Goal: Check status: Check status

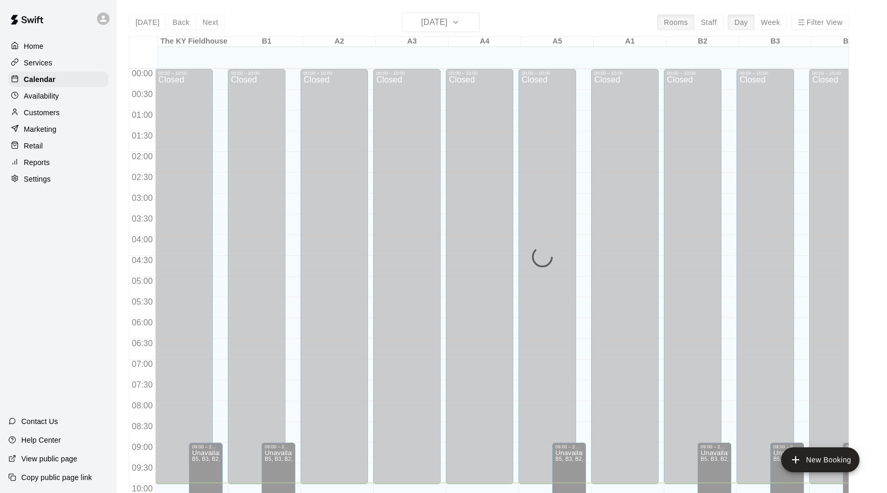
scroll to position [389, 0]
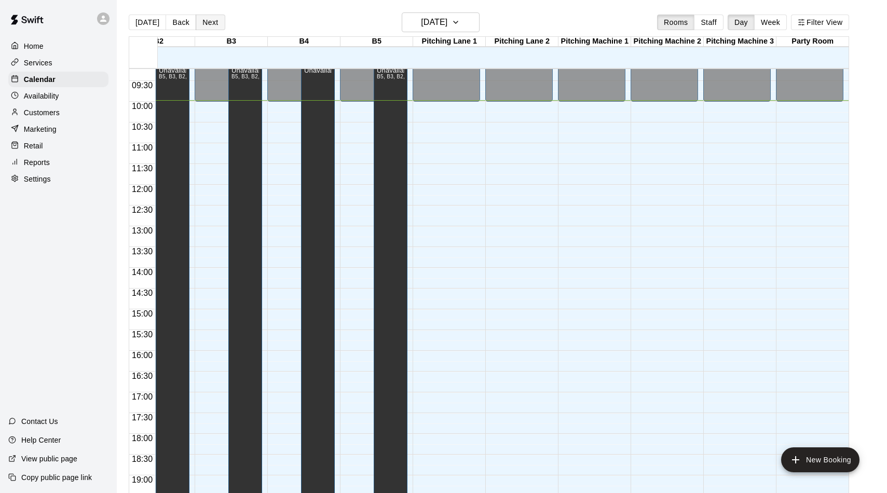
click at [204, 18] on button "Next" at bounding box center [210, 23] width 29 height 16
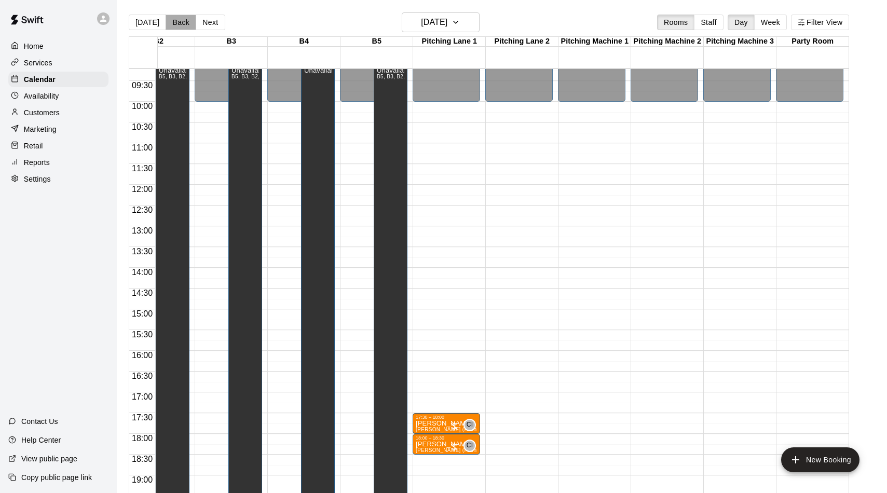
click at [176, 18] on button "Back" at bounding box center [181, 23] width 31 height 16
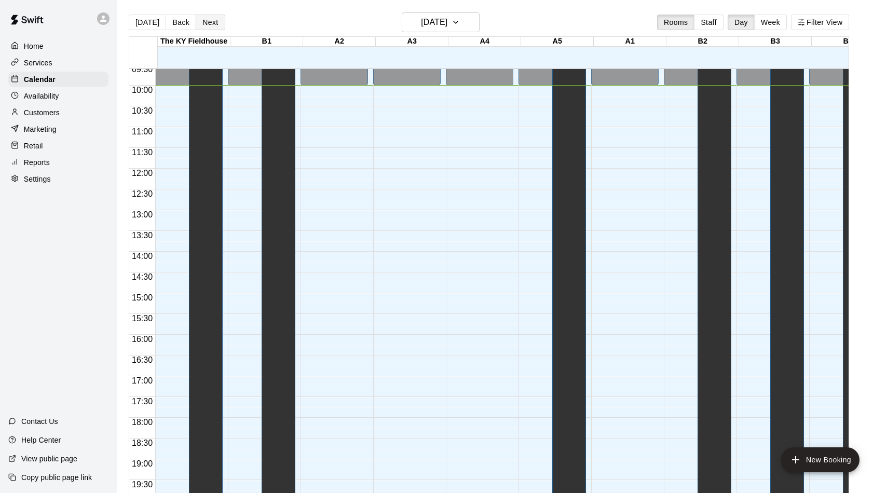
click at [210, 19] on button "Next" at bounding box center [210, 23] width 29 height 16
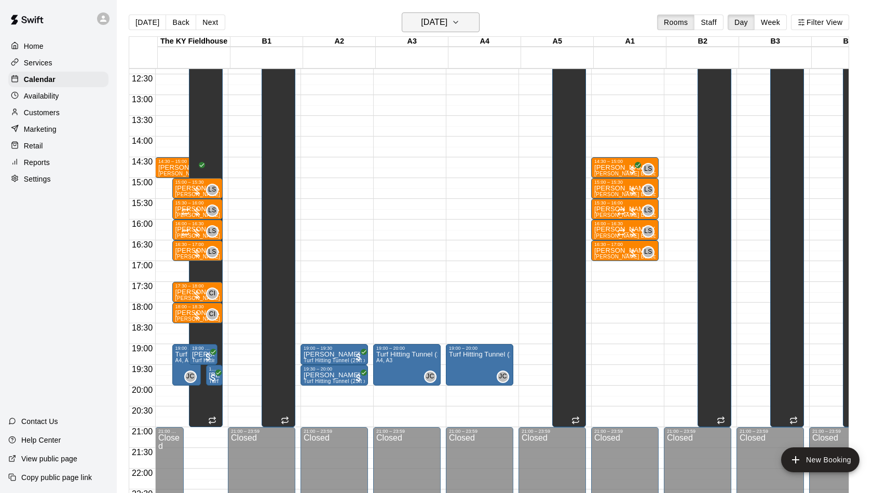
click at [424, 26] on h6 "Wednesday Oct 15" at bounding box center [434, 22] width 26 height 15
click at [483, 57] on button "Previous month" at bounding box center [484, 48] width 21 height 21
click at [398, 127] on button "11" at bounding box center [397, 131] width 19 height 19
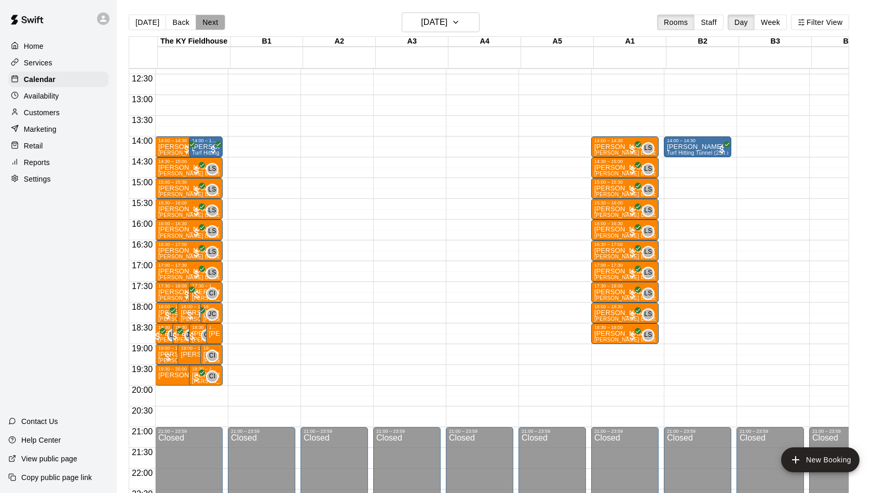
click at [212, 25] on button "Next" at bounding box center [210, 23] width 29 height 16
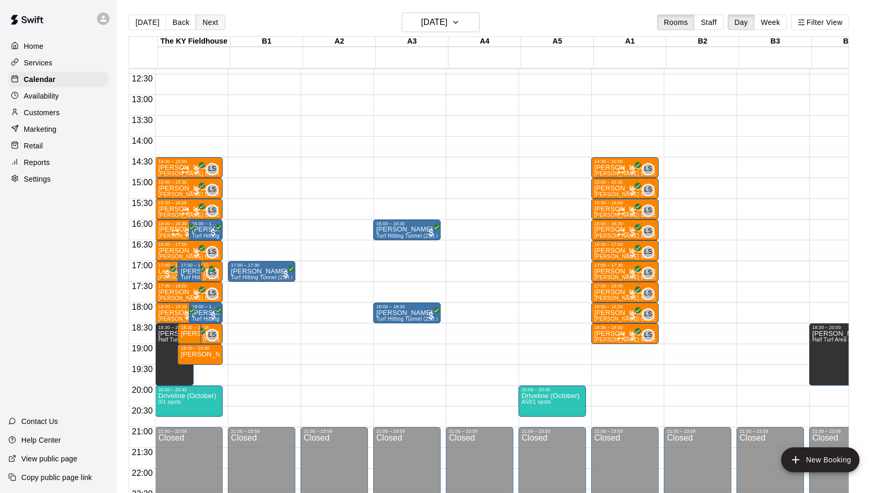
click at [212, 25] on button "Next" at bounding box center [210, 23] width 29 height 16
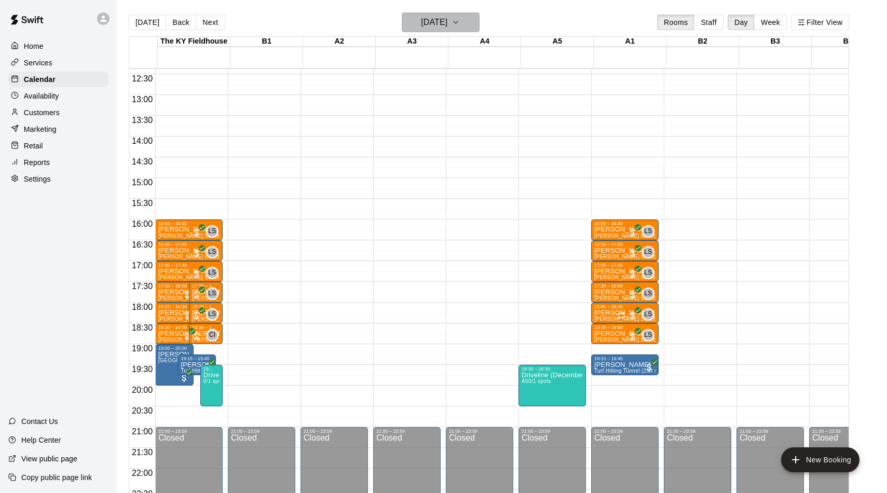
click at [414, 13] on button "Wednesday Aug 13" at bounding box center [441, 22] width 78 height 20
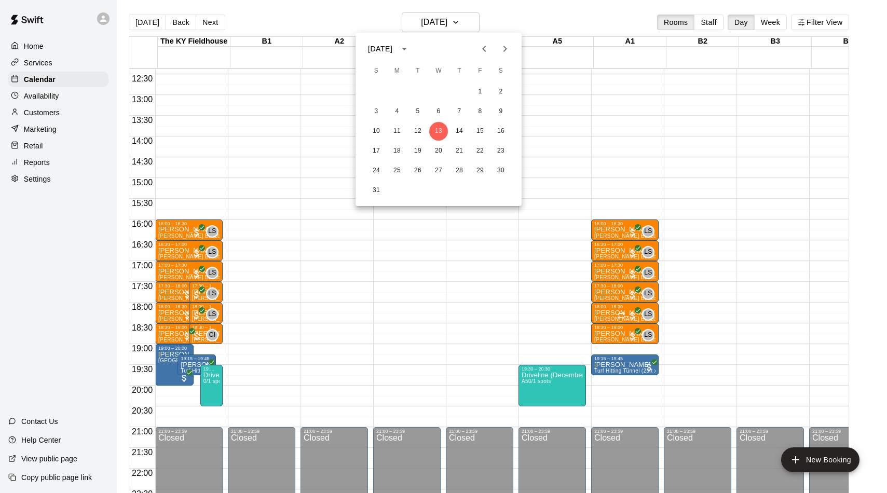
click at [482, 45] on icon "Previous month" at bounding box center [484, 49] width 12 height 12
click at [394, 112] on button "7" at bounding box center [397, 111] width 19 height 19
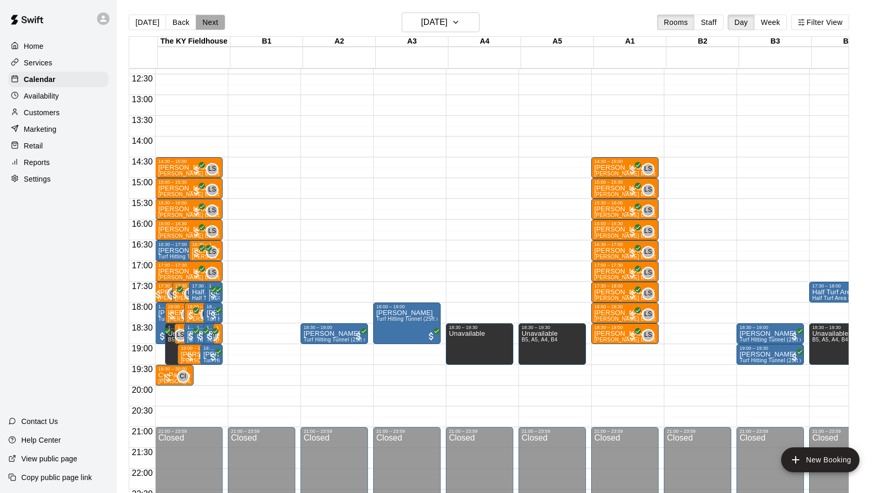
click at [206, 23] on button "Next" at bounding box center [210, 23] width 29 height 16
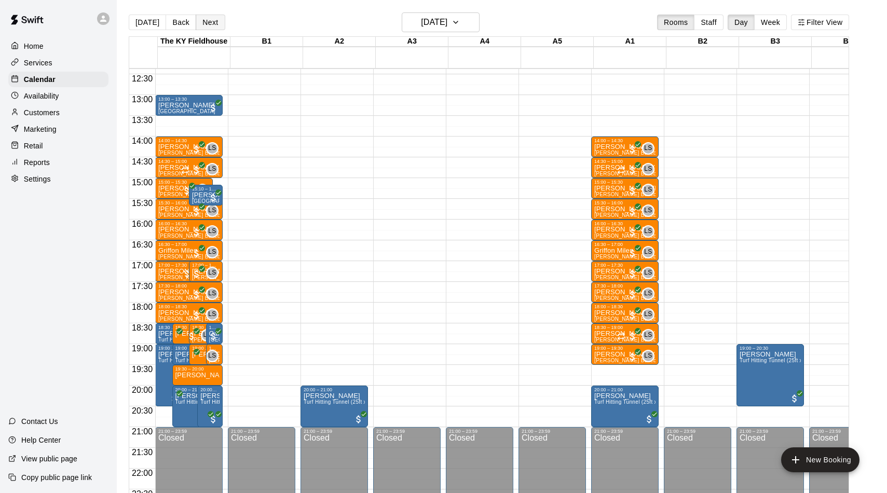
click at [206, 23] on button "Next" at bounding box center [210, 23] width 29 height 16
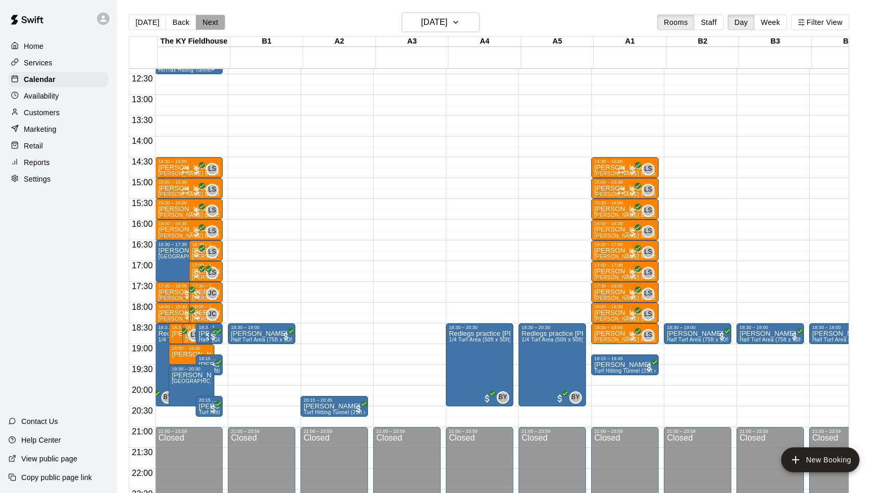
click at [206, 23] on button "Next" at bounding box center [210, 23] width 29 height 16
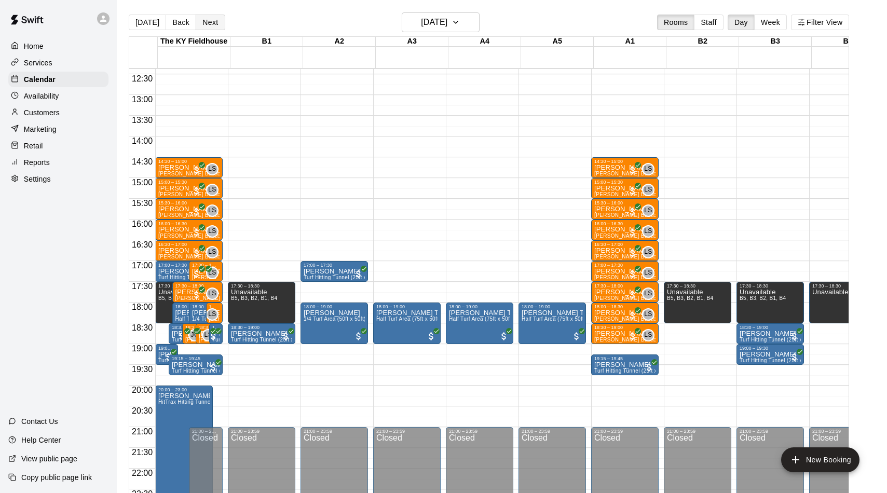
click at [206, 23] on button "Next" at bounding box center [210, 23] width 29 height 16
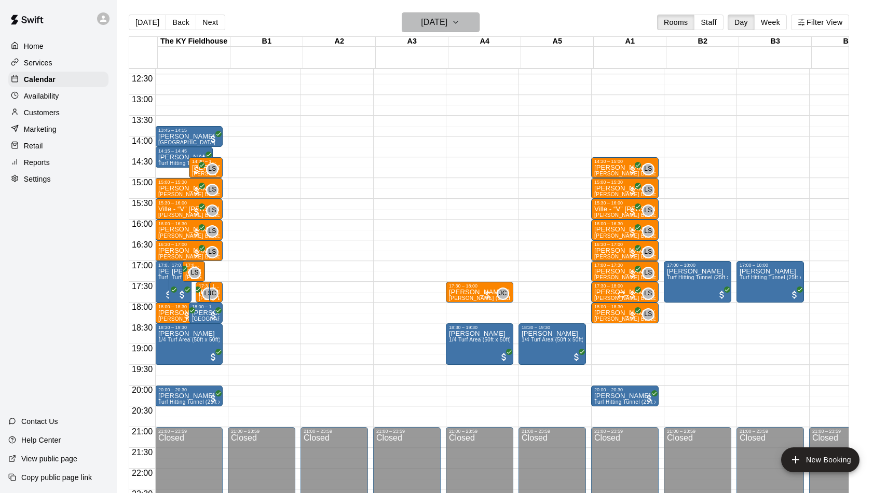
click at [447, 25] on h6 "Friday Jul 11" at bounding box center [434, 22] width 26 height 15
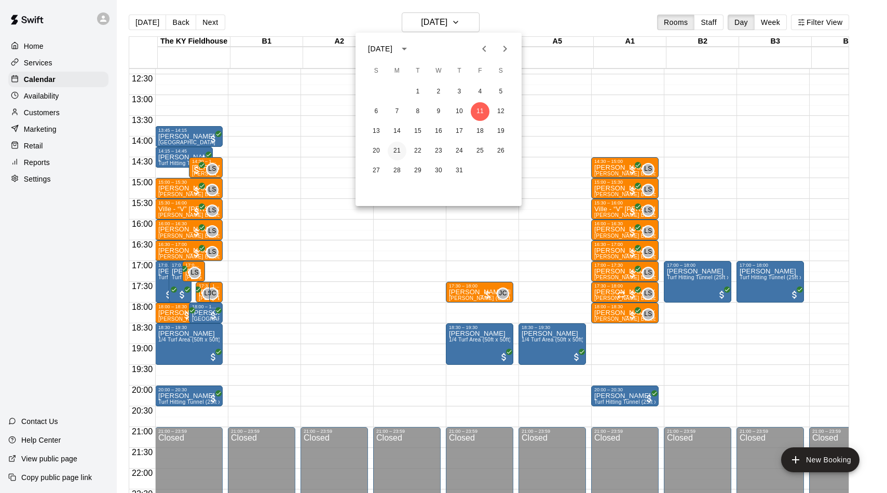
click at [393, 145] on button "21" at bounding box center [397, 151] width 19 height 19
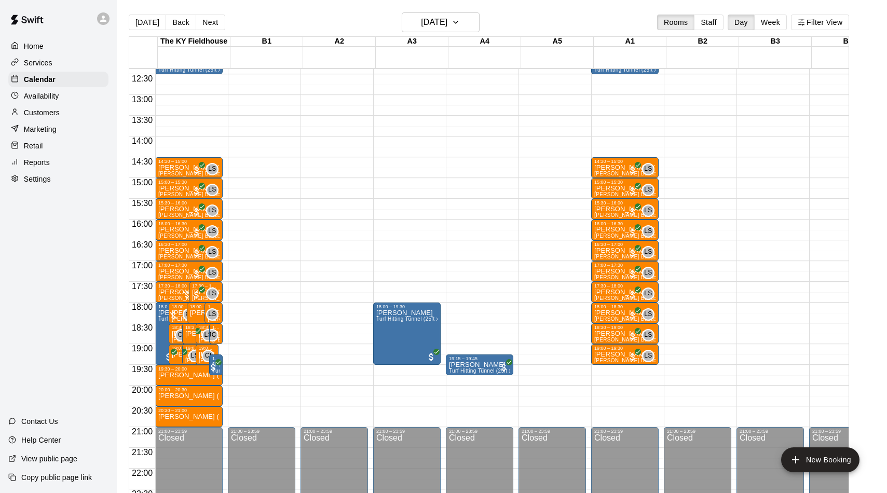
click at [202, 9] on main "Today Back Next Monday Jul 21 Rooms Staff Day Week Filter View The KY Fieldhous…" at bounding box center [502, 255] width 770 height 510
drag, startPoint x: 203, startPoint y: 19, endPoint x: 86, endPoint y: 7, distance: 117.9
click at [202, 19] on button "Next" at bounding box center [210, 23] width 29 height 16
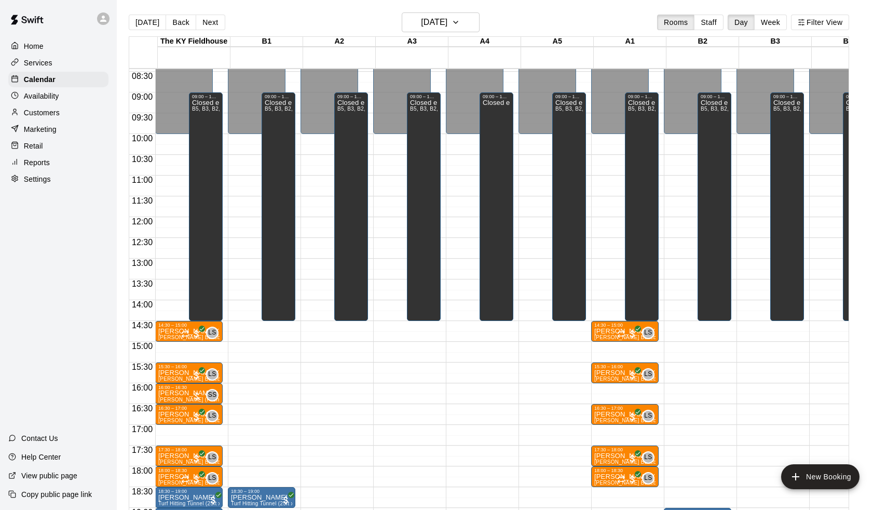
click at [143, 13] on div "Today Back Next Tuesday Jul 22 Rooms Staff Day Week Filter View" at bounding box center [489, 24] width 720 height 24
click at [143, 25] on button "[DATE]" at bounding box center [147, 23] width 37 height 16
